Goal: Register for event/course

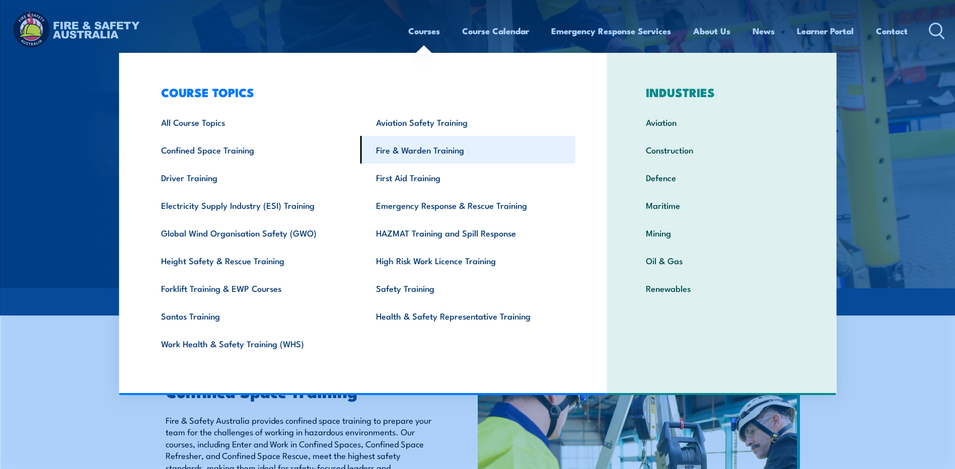
click at [432, 150] on link "Fire & Warden Training" at bounding box center [468, 150] width 215 height 28
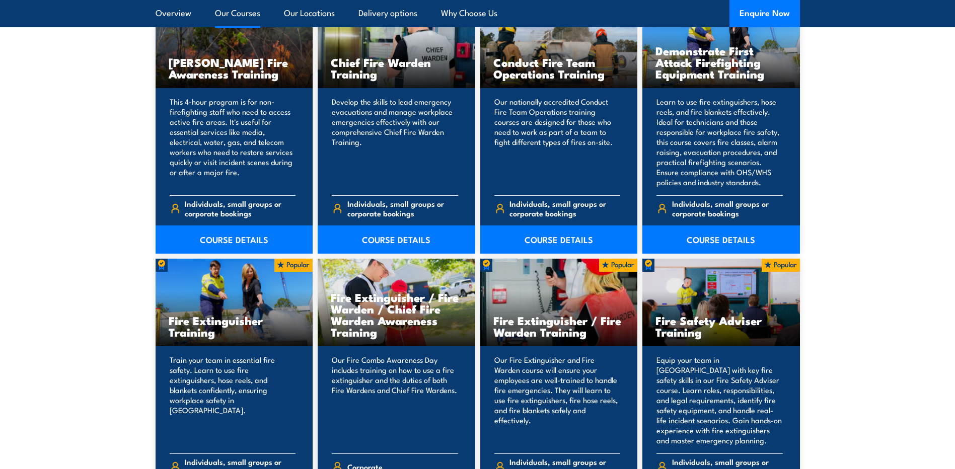
scroll to position [957, 0]
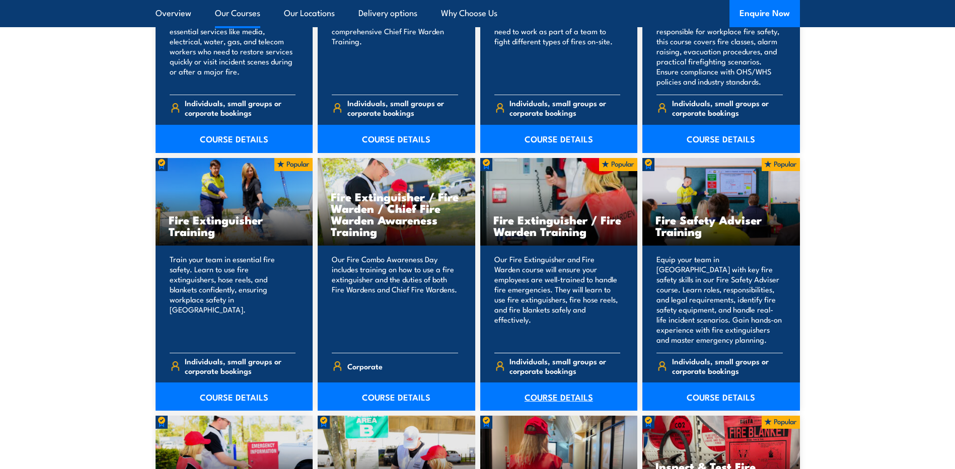
click at [555, 394] on link "COURSE DETAILS" at bounding box center [559, 397] width 158 height 28
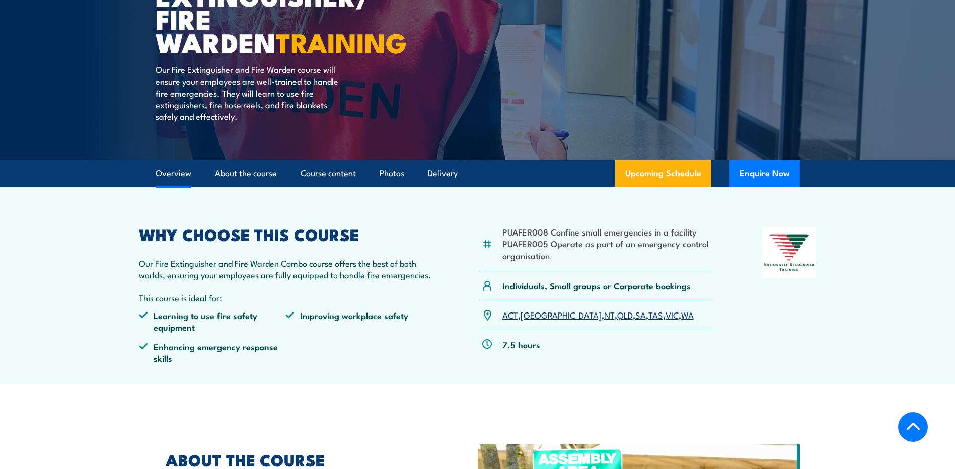
scroll to position [252, 0]
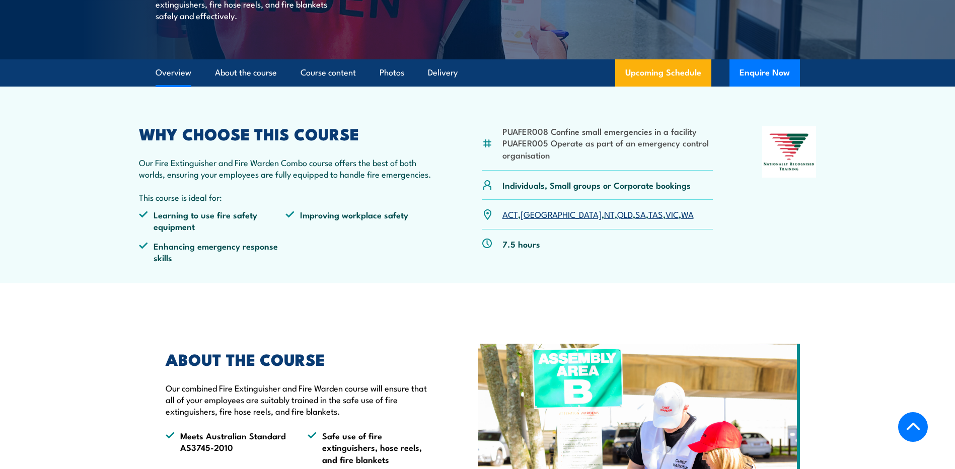
click at [681, 216] on link "WA" at bounding box center [687, 214] width 13 height 12
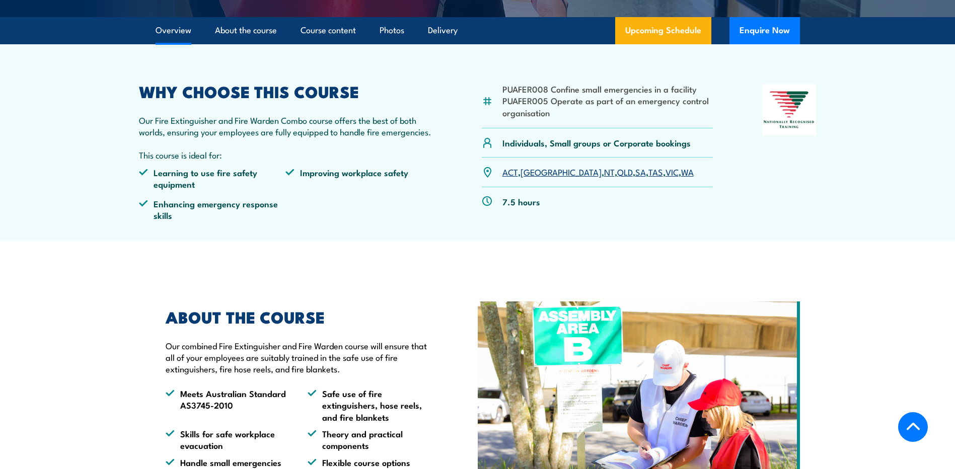
scroll to position [193, 0]
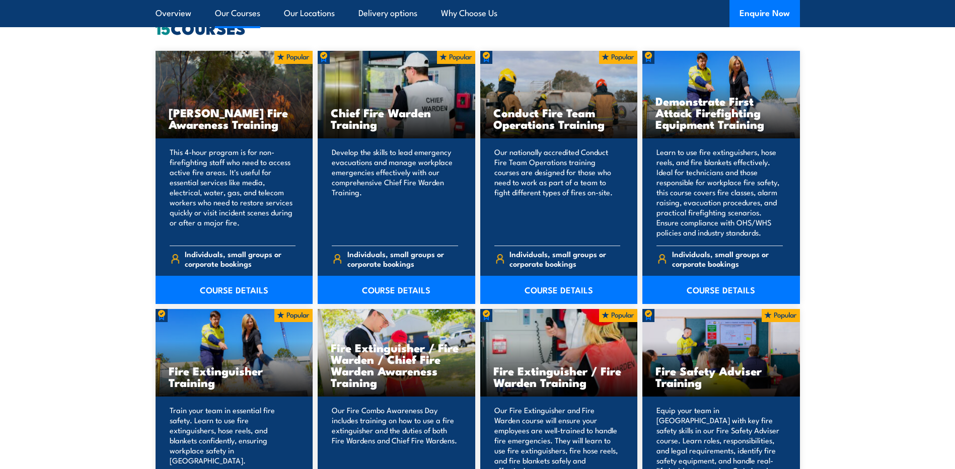
scroll to position [705, 0]
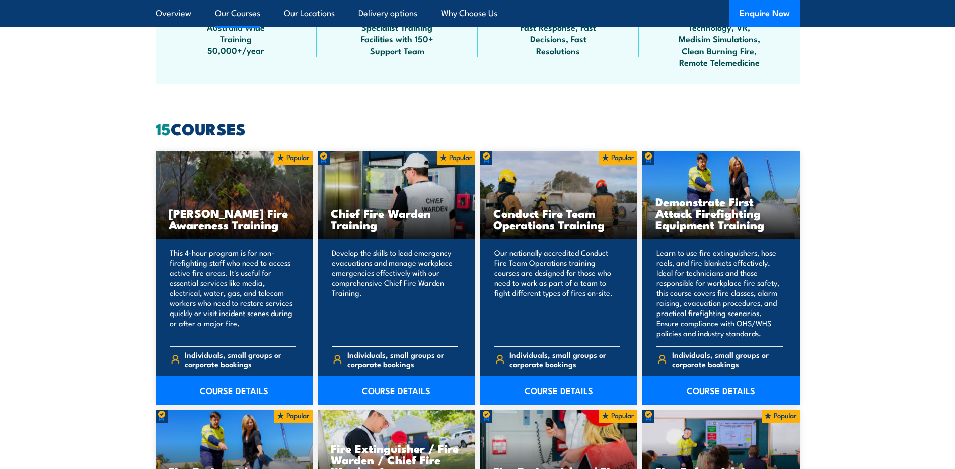
click at [389, 388] on link "COURSE DETAILS" at bounding box center [397, 391] width 158 height 28
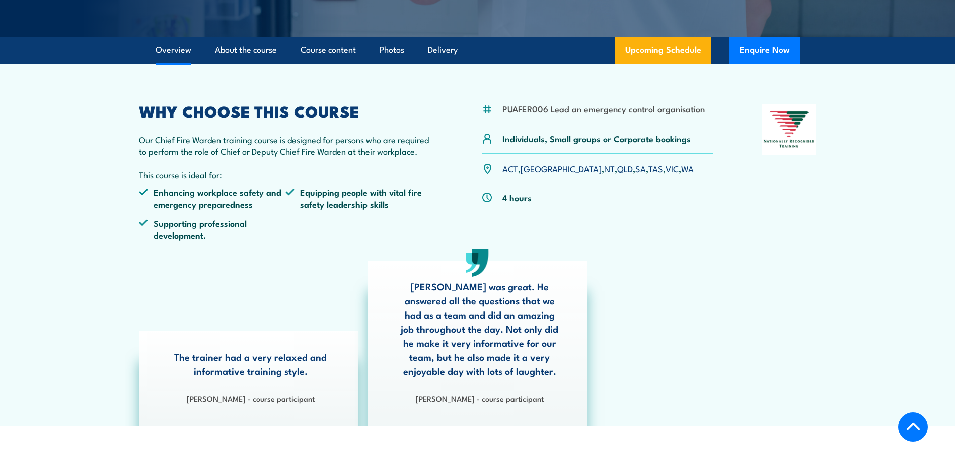
scroll to position [50, 0]
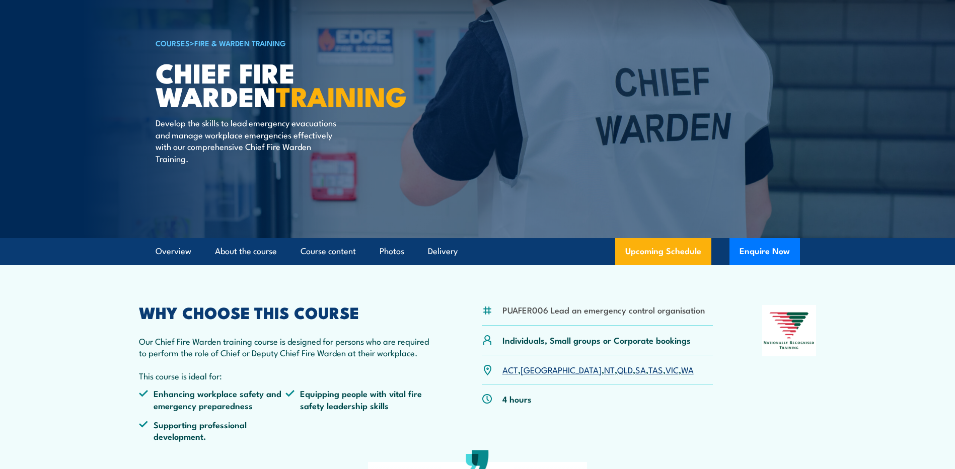
click at [681, 371] on link "WA" at bounding box center [687, 370] width 13 height 12
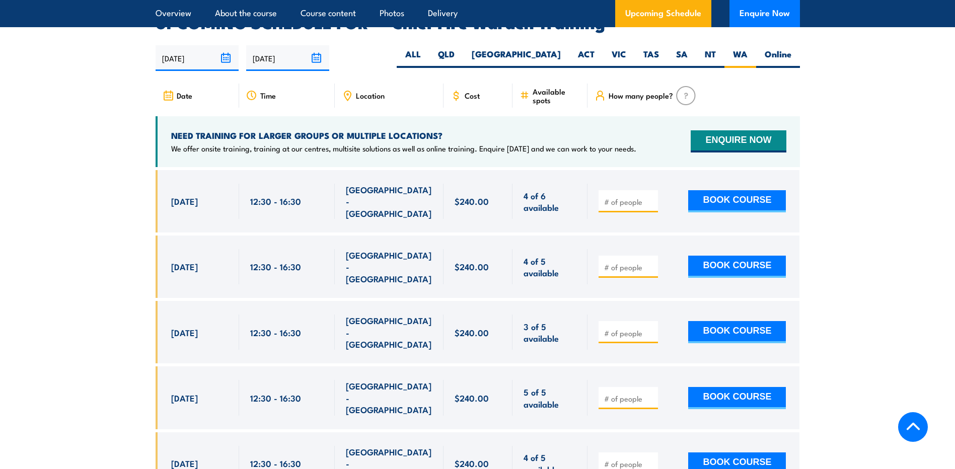
click at [631, 328] on input "number" at bounding box center [629, 333] width 50 height 10
type input "5"
click at [615, 394] on input "number" at bounding box center [629, 399] width 50 height 10
type input "5"
click at [853, 289] on section "UPCOMING SCHEDULE FOR - "Chief Fire Warden Training" 22/09/2025 21/03/2026" at bounding box center [477, 262] width 955 height 495
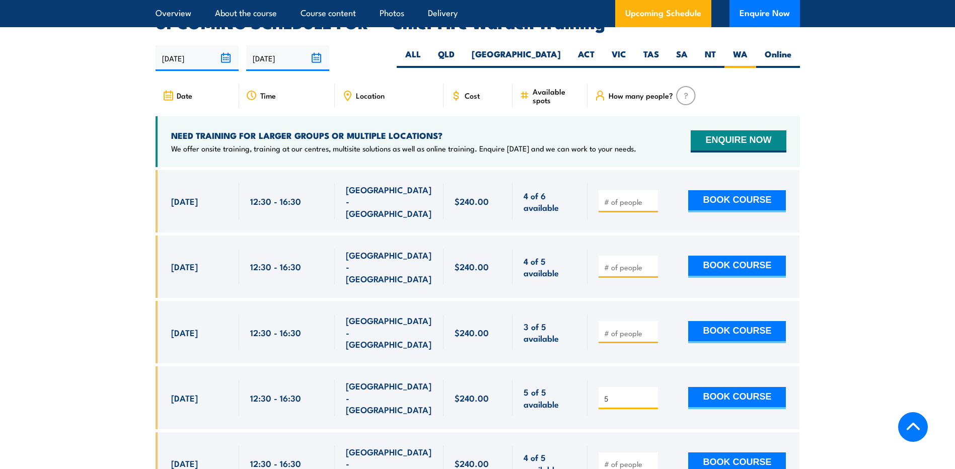
click at [618, 394] on input "5" at bounding box center [629, 399] width 50 height 10
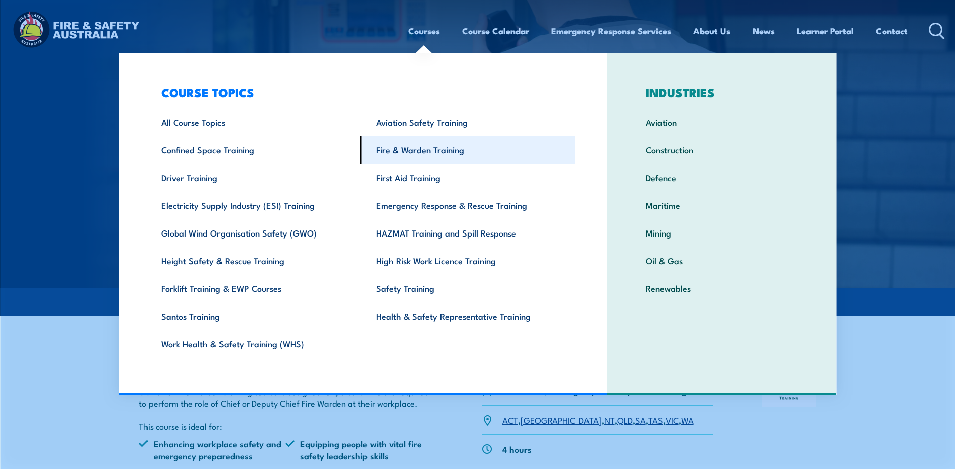
click at [406, 150] on link "Fire & Warden Training" at bounding box center [468, 150] width 215 height 28
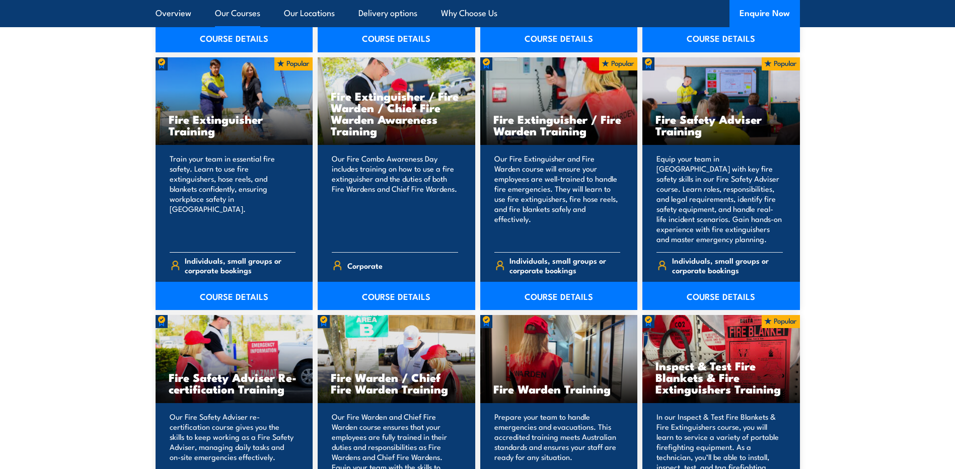
scroll to position [1158, 0]
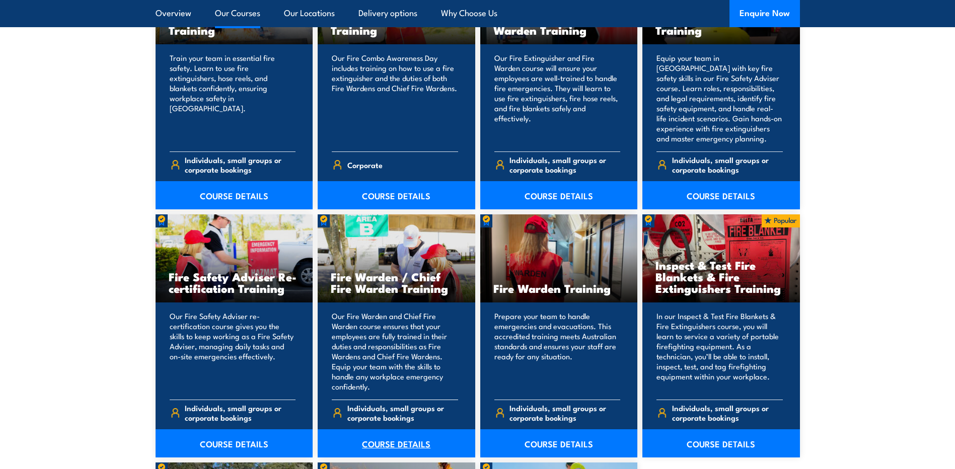
click at [370, 443] on link "COURSE DETAILS" at bounding box center [397, 444] width 158 height 28
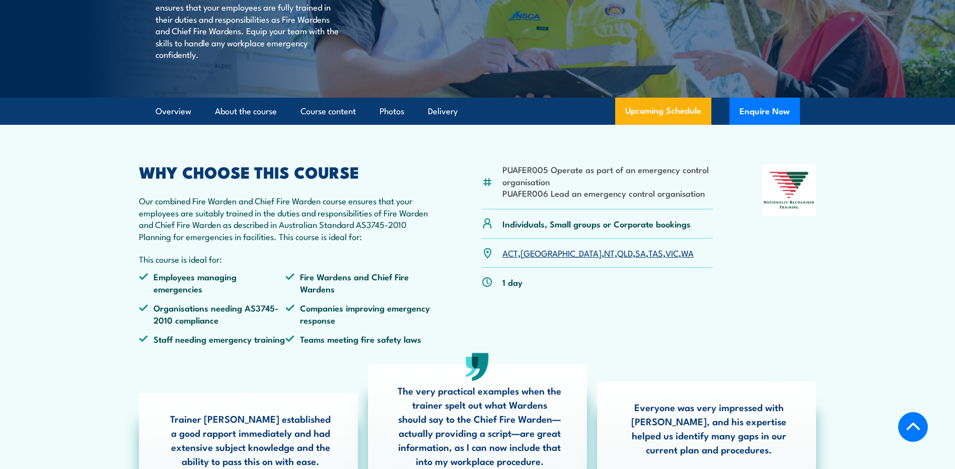
scroll to position [353, 0]
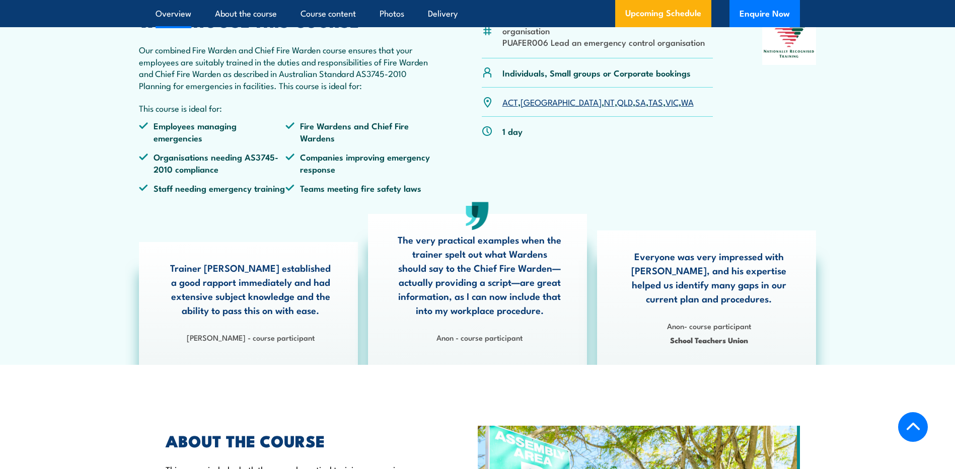
click at [681, 108] on link "WA" at bounding box center [687, 102] width 13 height 12
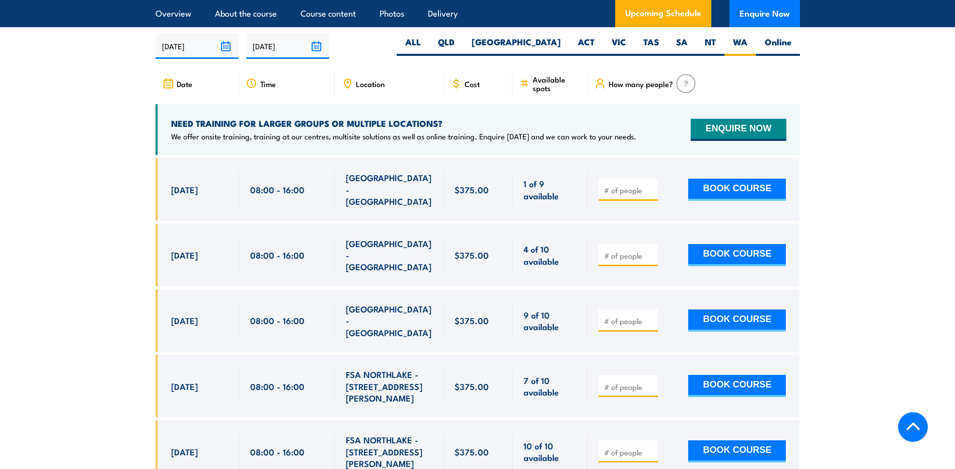
click at [41, 255] on section "UPCOMING SCHEDULE FOR - "Fire Warden / Chief Fire Warden Training" [DATE] [DATE]" at bounding box center [477, 250] width 955 height 495
drag, startPoint x: 41, startPoint y: 255, endPoint x: 69, endPoint y: 150, distance: 108.8
click at [69, 150] on section "UPCOMING SCHEDULE FOR - "Fire Warden / Chief Fire Warden Training" [DATE] [DATE]" at bounding box center [477, 250] width 955 height 495
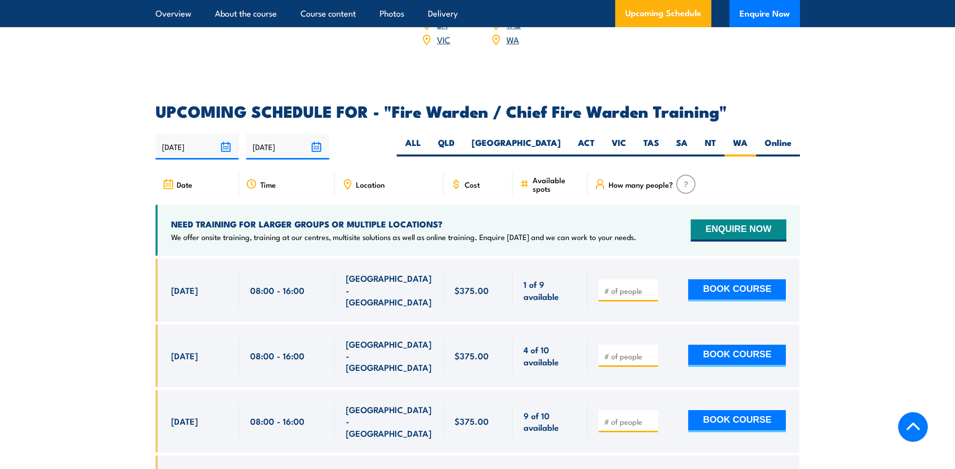
scroll to position [1733, 0]
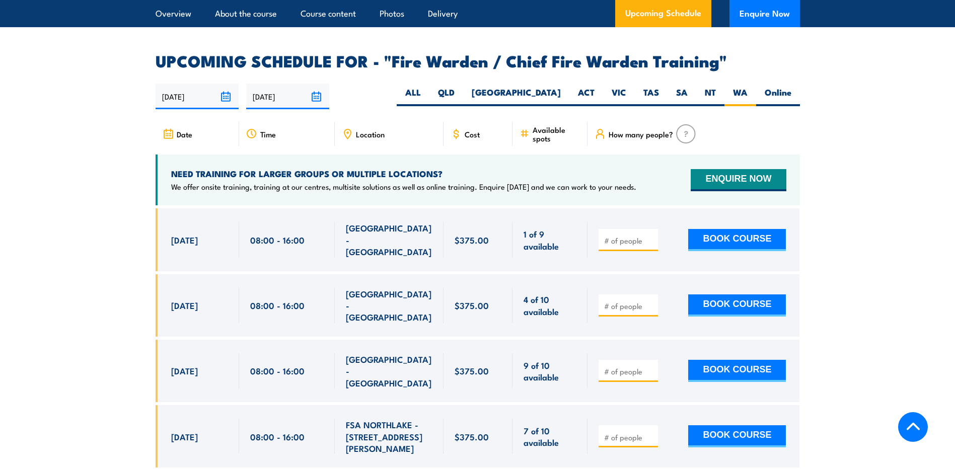
click at [661, 131] on span "How many people?" at bounding box center [641, 134] width 64 height 9
click at [611, 236] on input "number" at bounding box center [629, 241] width 50 height 10
type input "5"
click at [746, 229] on button "BOOK COURSE" at bounding box center [737, 240] width 98 height 22
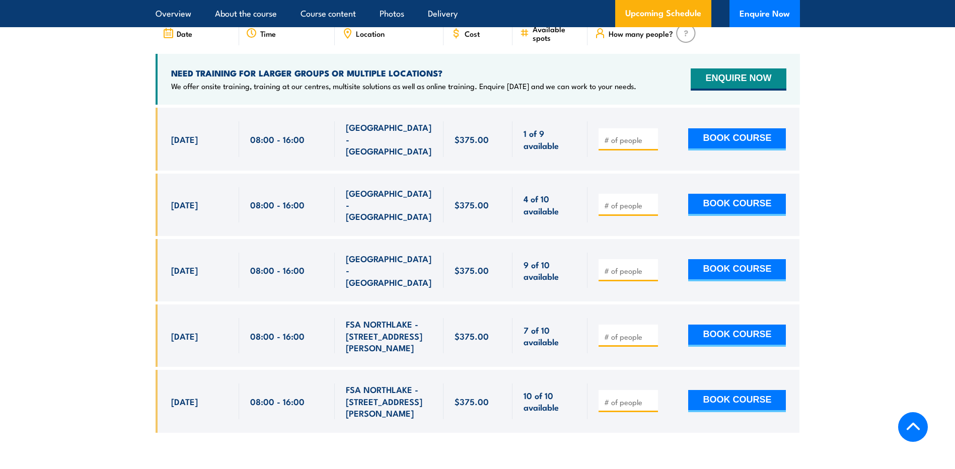
click at [892, 191] on section "UPCOMING SCHEDULE FOR - "Fire Warden / Chief Fire Warden Training" [DATE] [DATE]" at bounding box center [477, 200] width 955 height 495
